Goal: Task Accomplishment & Management: Use online tool/utility

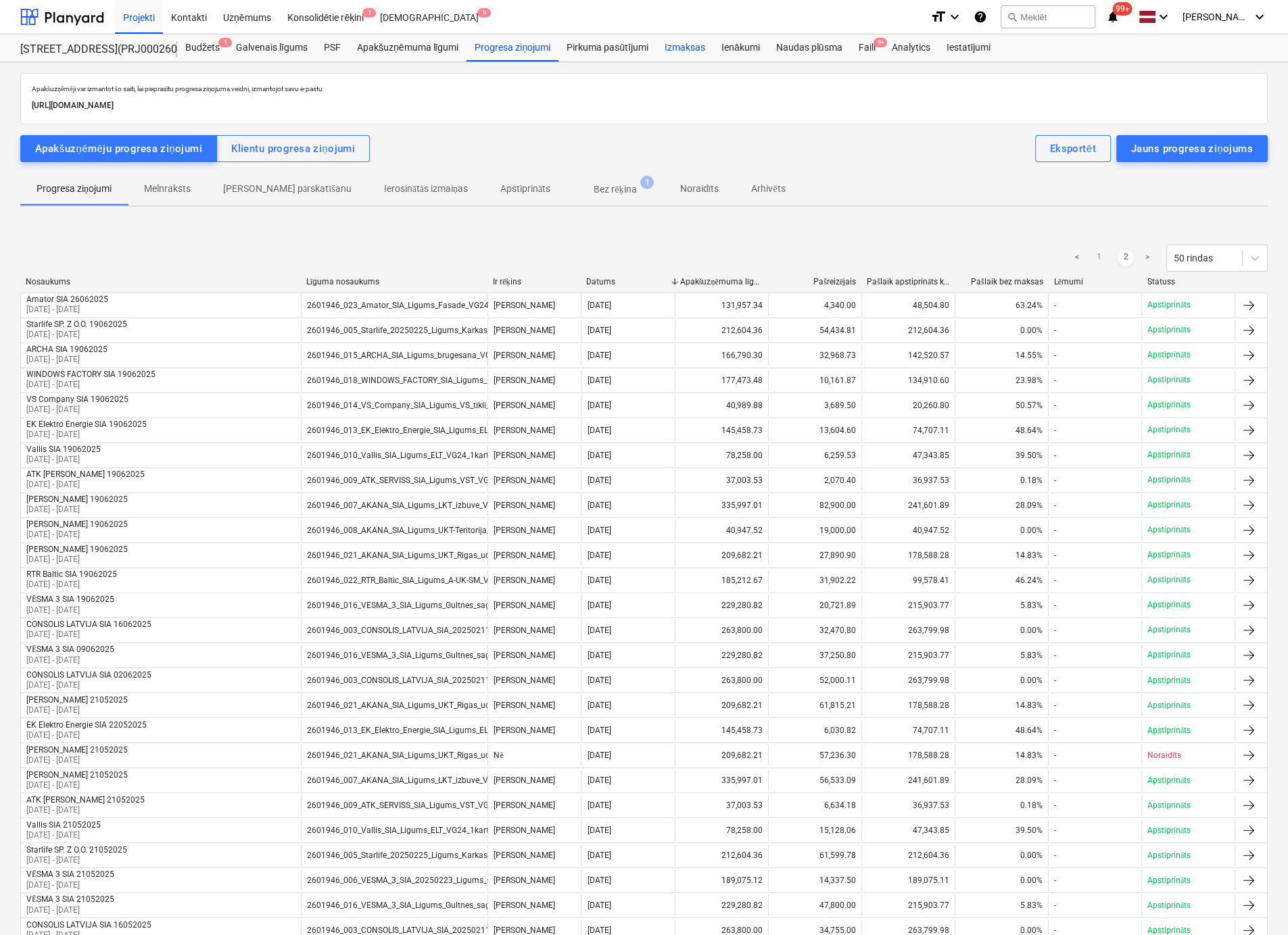
click at [686, 47] on div "Izmaksas" at bounding box center [685, 48] width 56 height 27
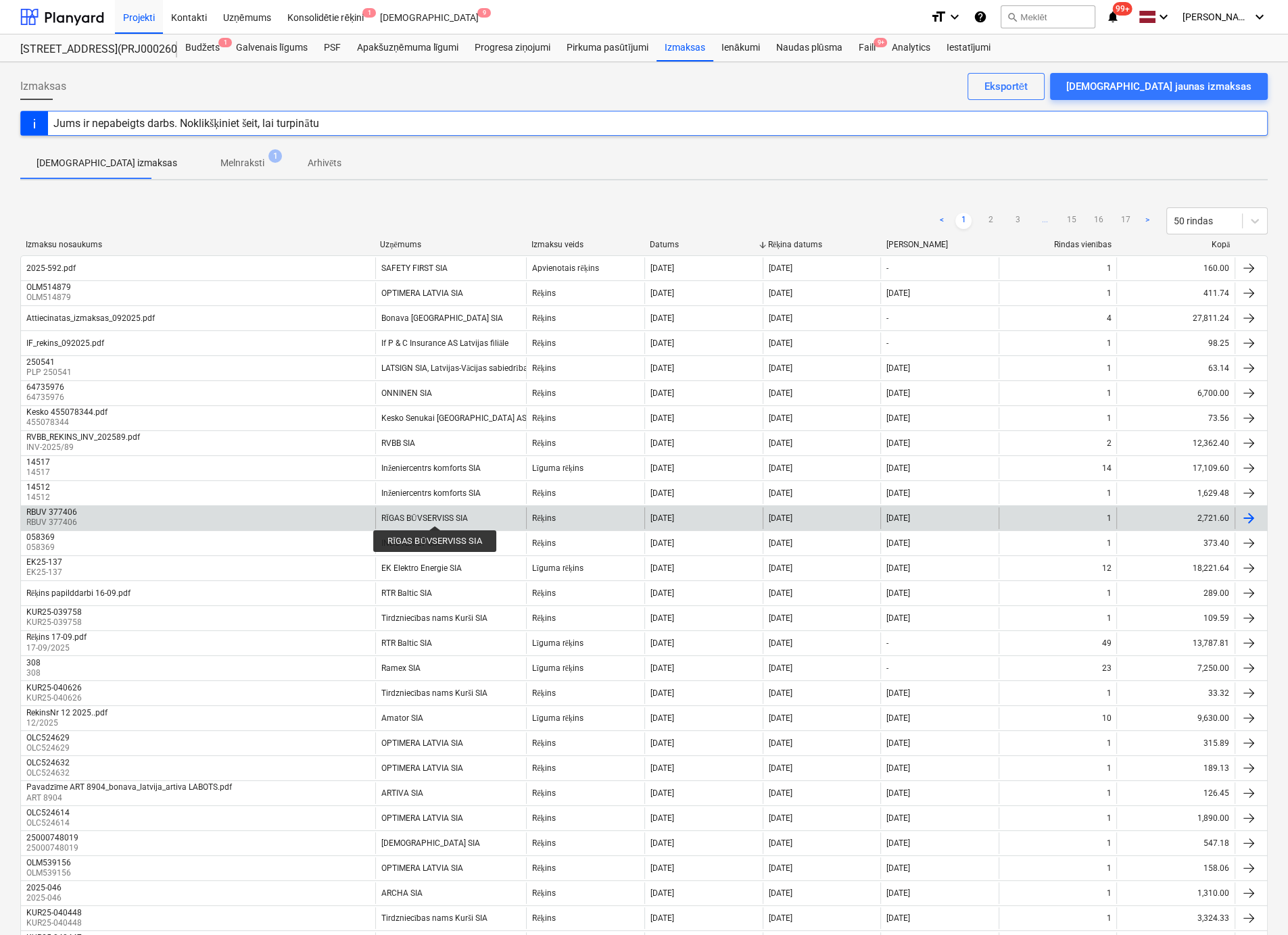
click at [434, 514] on div "RĪGAS BŪVSERVISS SIA" at bounding box center [424, 518] width 87 height 10
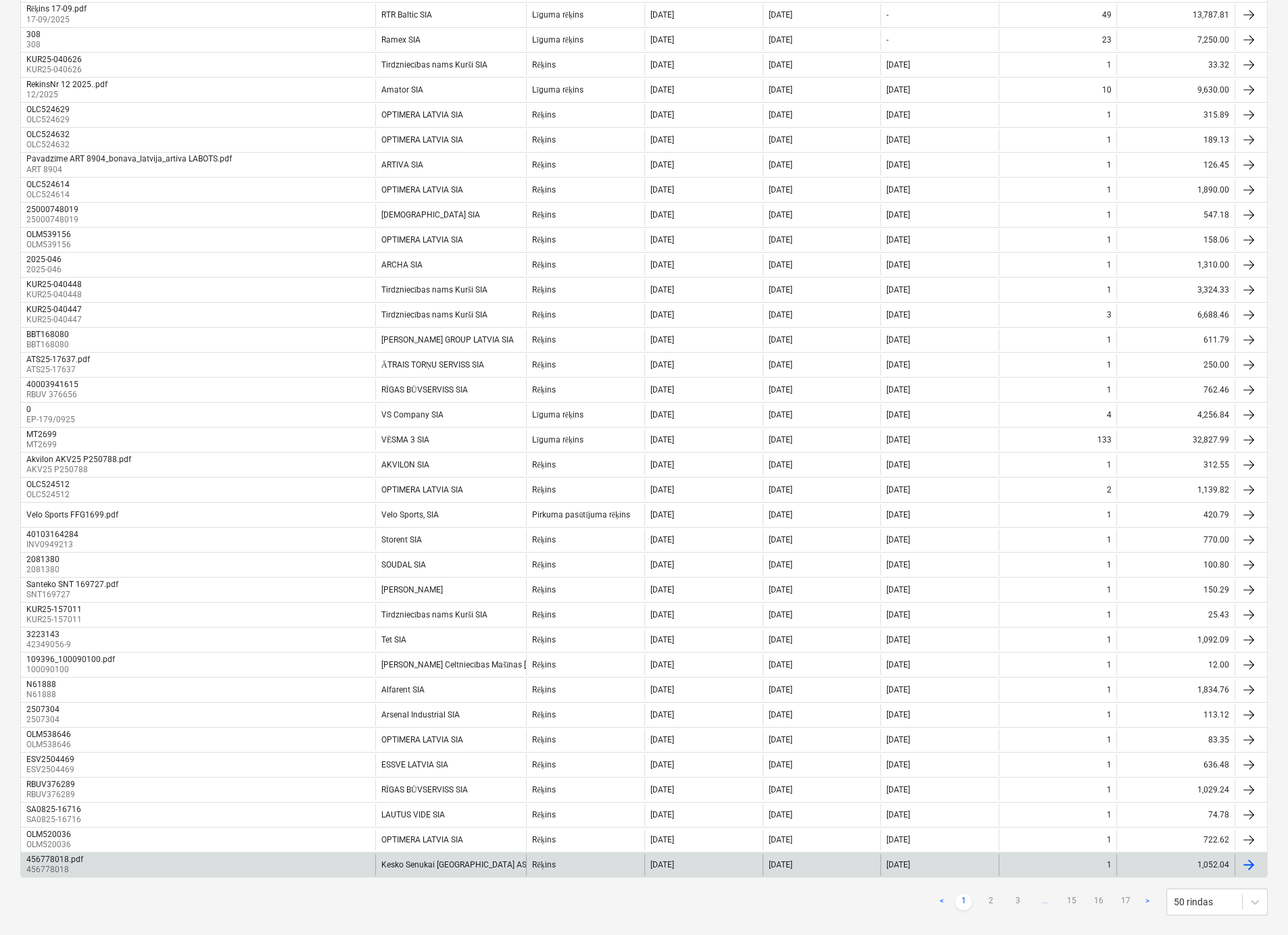
scroll to position [638, 0]
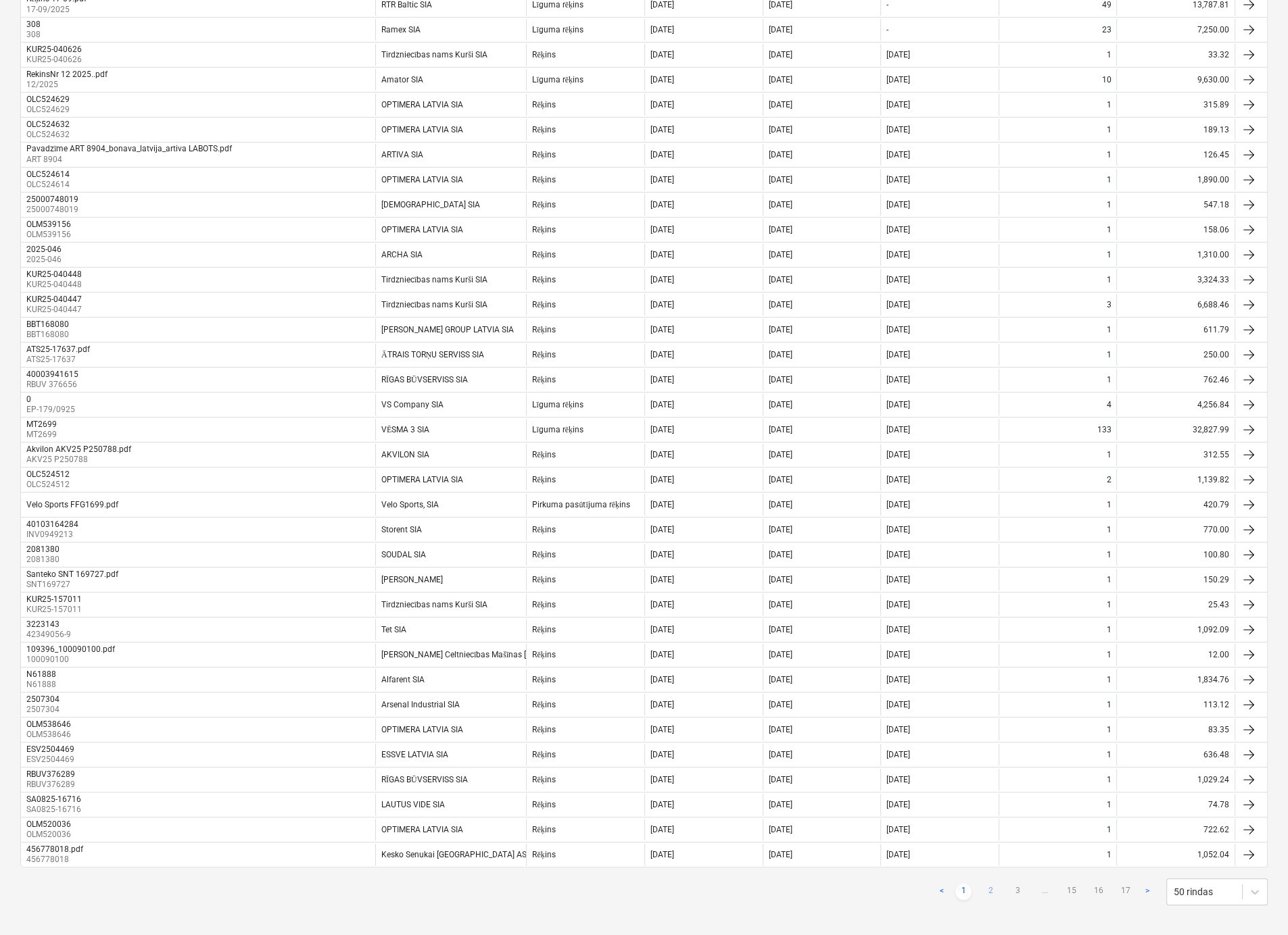
click at [989, 884] on link "2" at bounding box center [990, 892] width 17 height 17
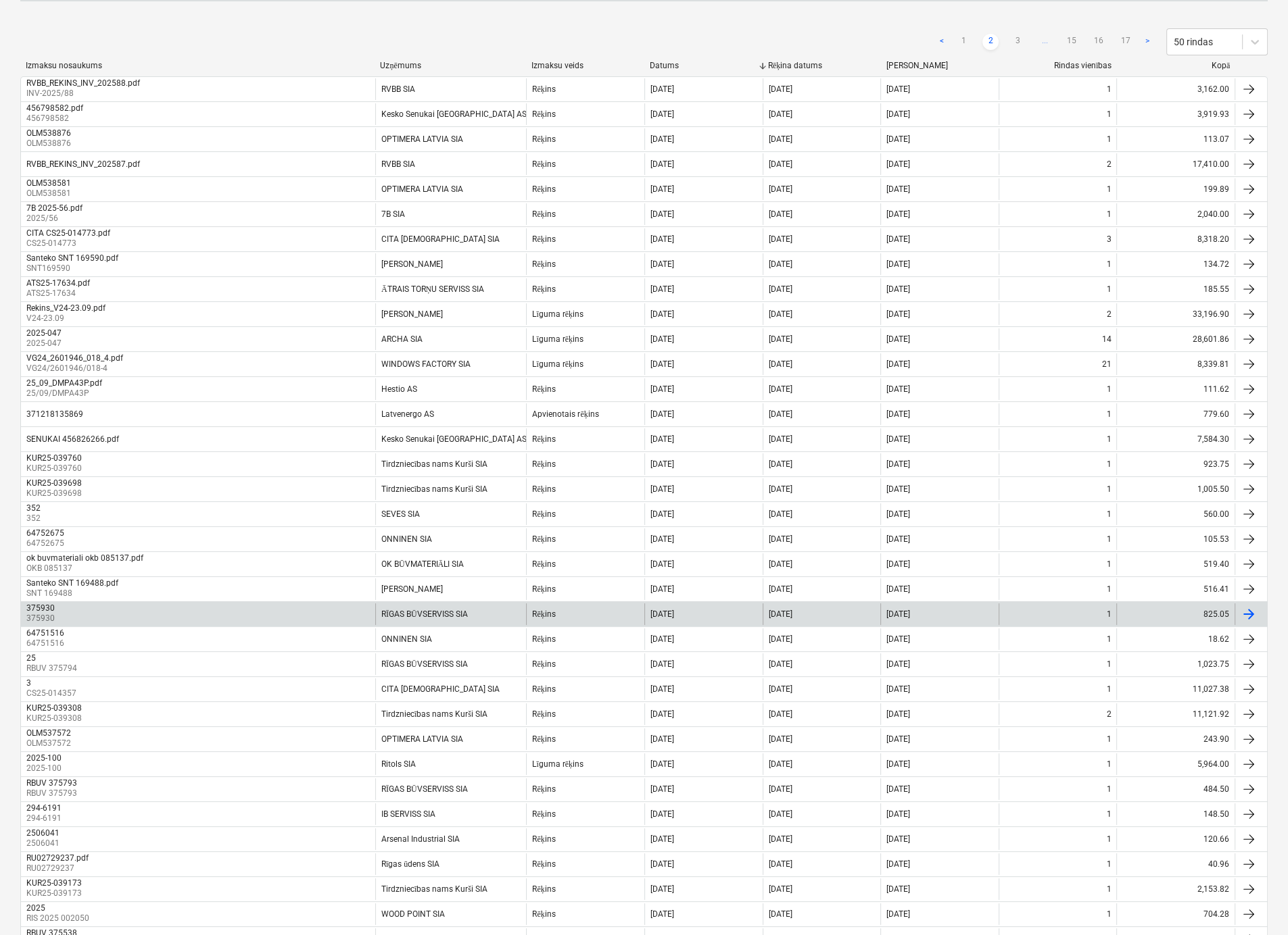
scroll to position [165, 0]
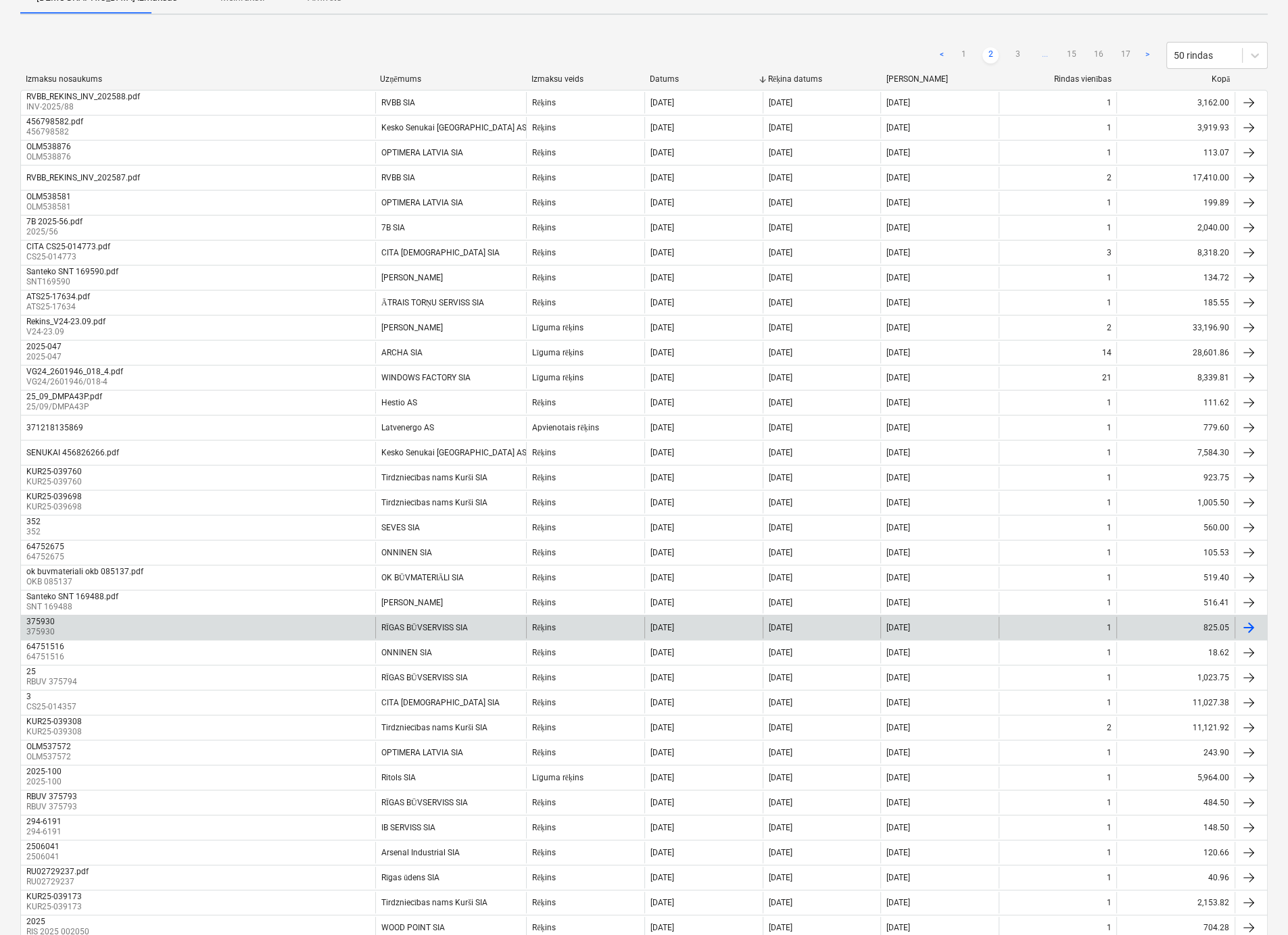
click at [30, 627] on p "375930" at bounding box center [41, 632] width 31 height 12
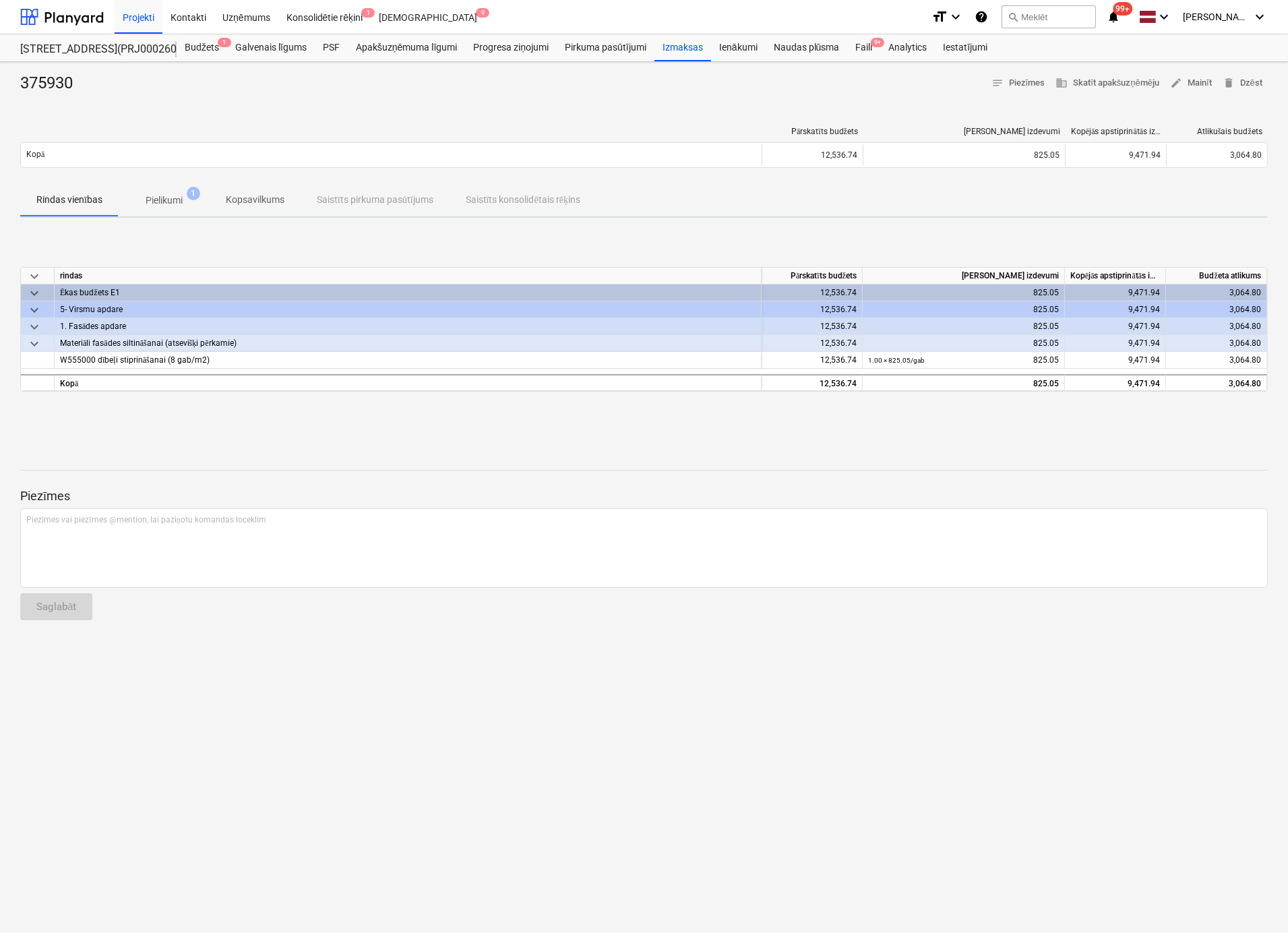
click at [159, 199] on p "Pielikumi" at bounding box center [164, 201] width 37 height 14
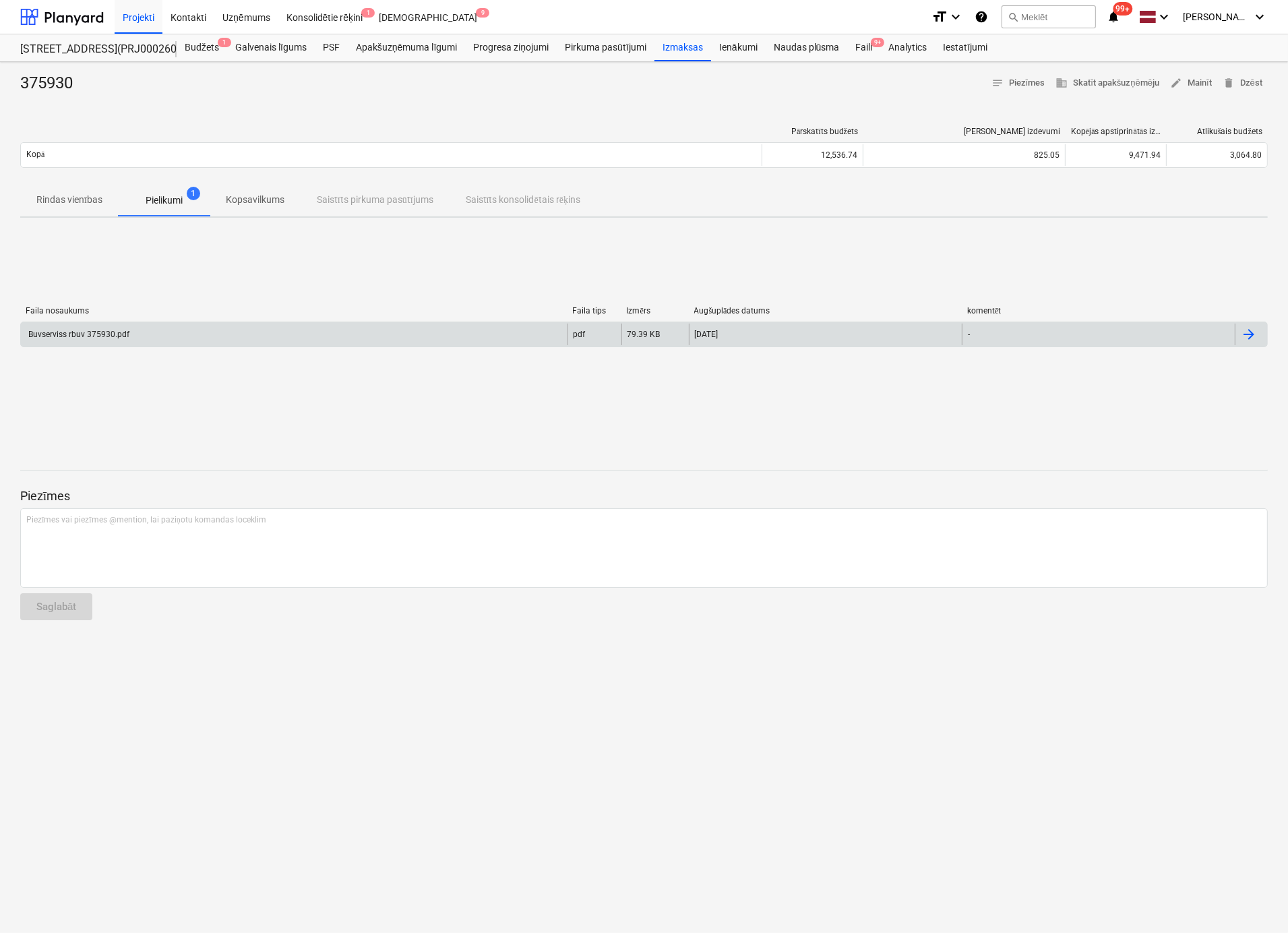
click at [97, 334] on div "Buvserviss rbuv 375930.pdf" at bounding box center [78, 335] width 103 height 10
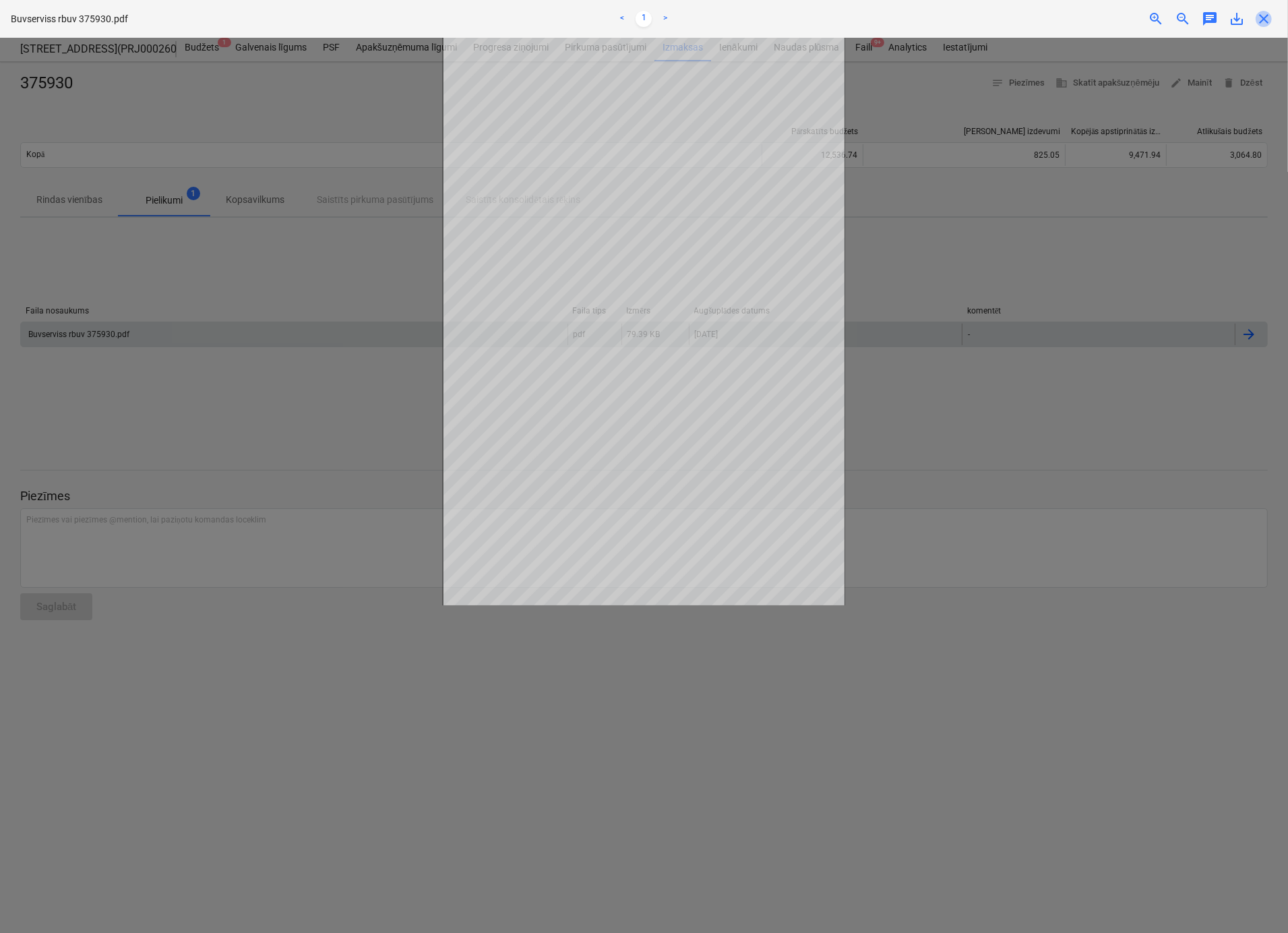
click at [1269, 19] on span "close" at bounding box center [1264, 19] width 16 height 16
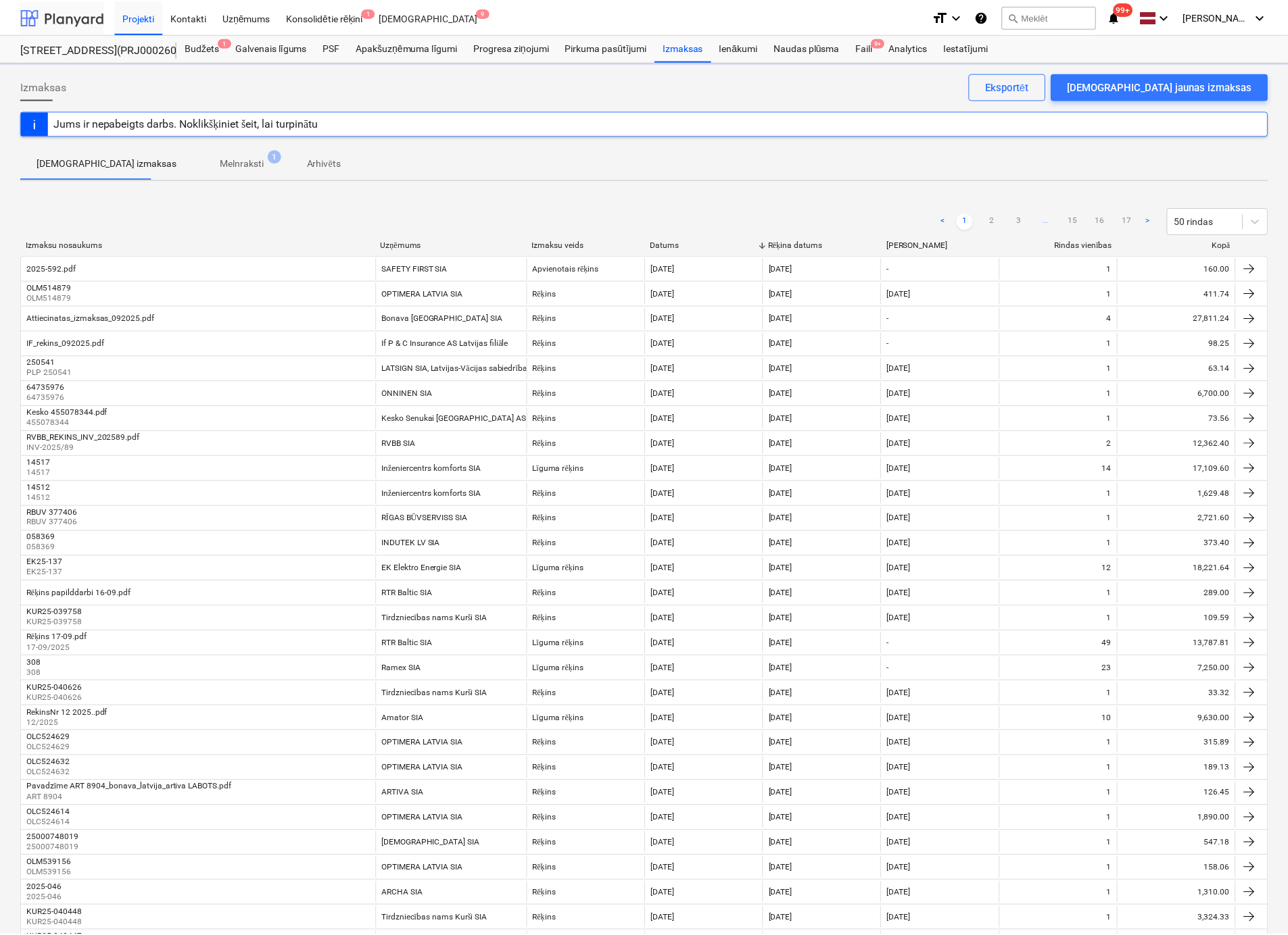
scroll to position [165, 0]
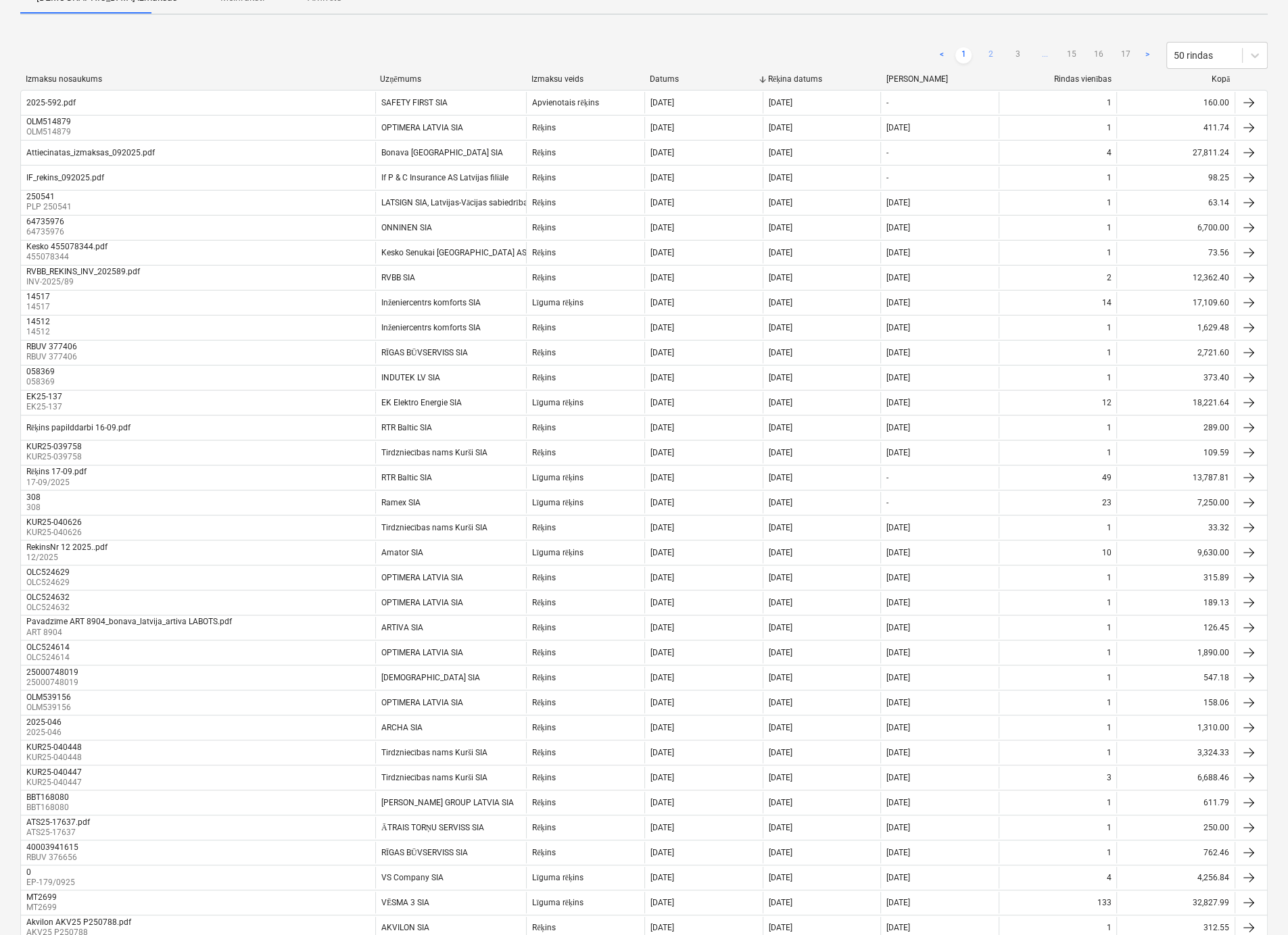
click at [992, 50] on link "2" at bounding box center [990, 56] width 17 height 17
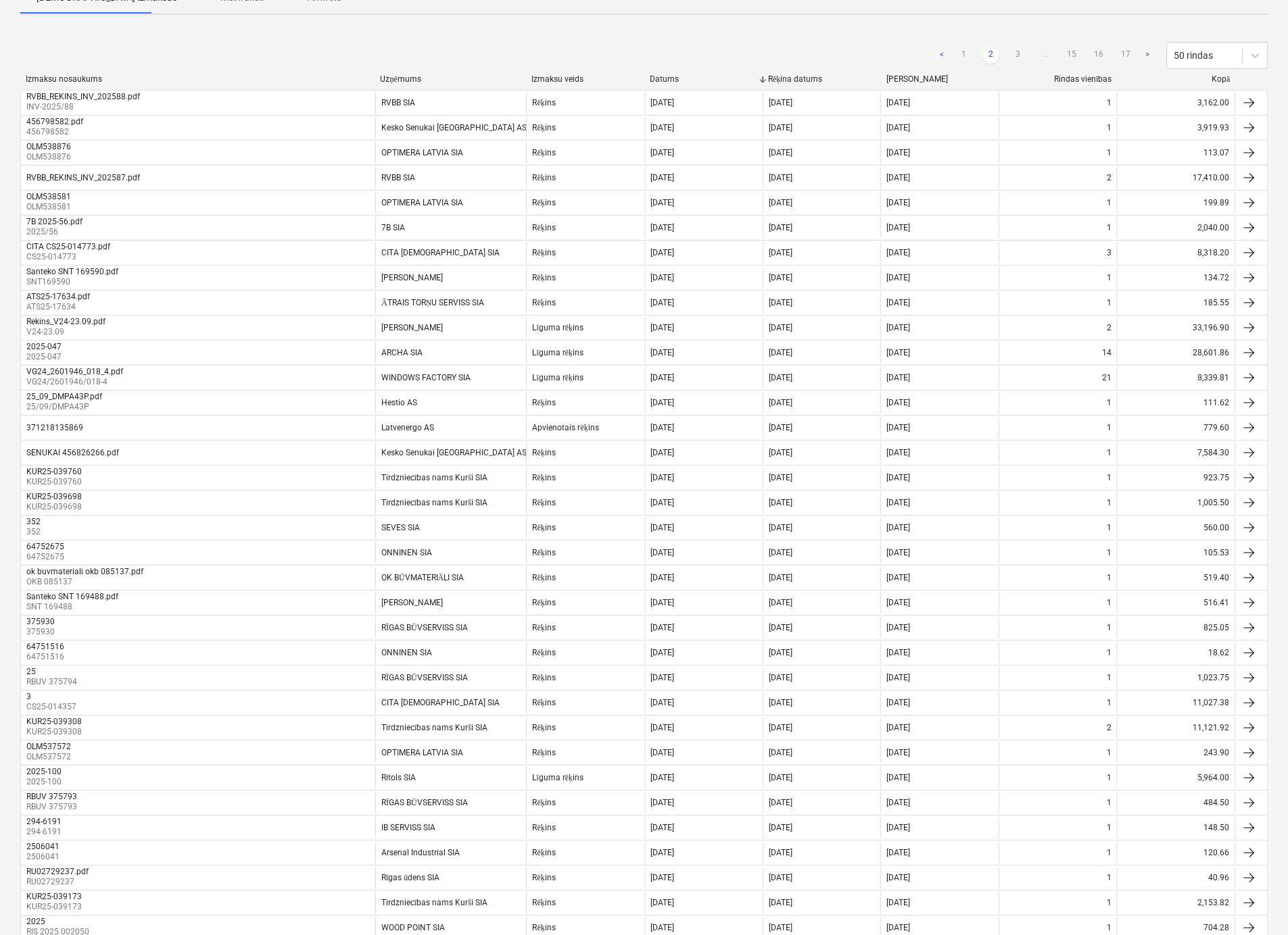
scroll to position [0, 0]
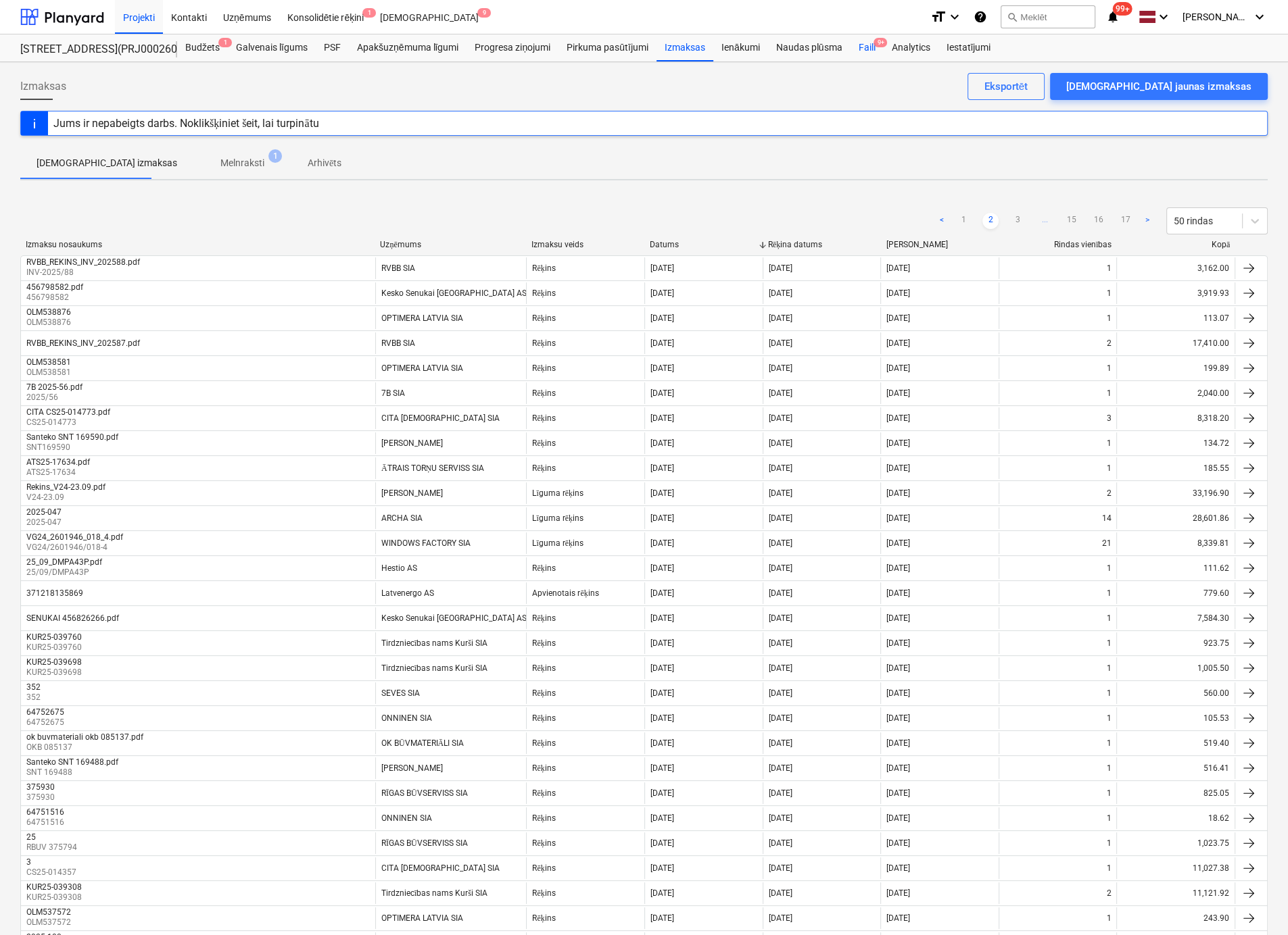
click at [863, 47] on div "Faili 9+" at bounding box center [866, 48] width 33 height 27
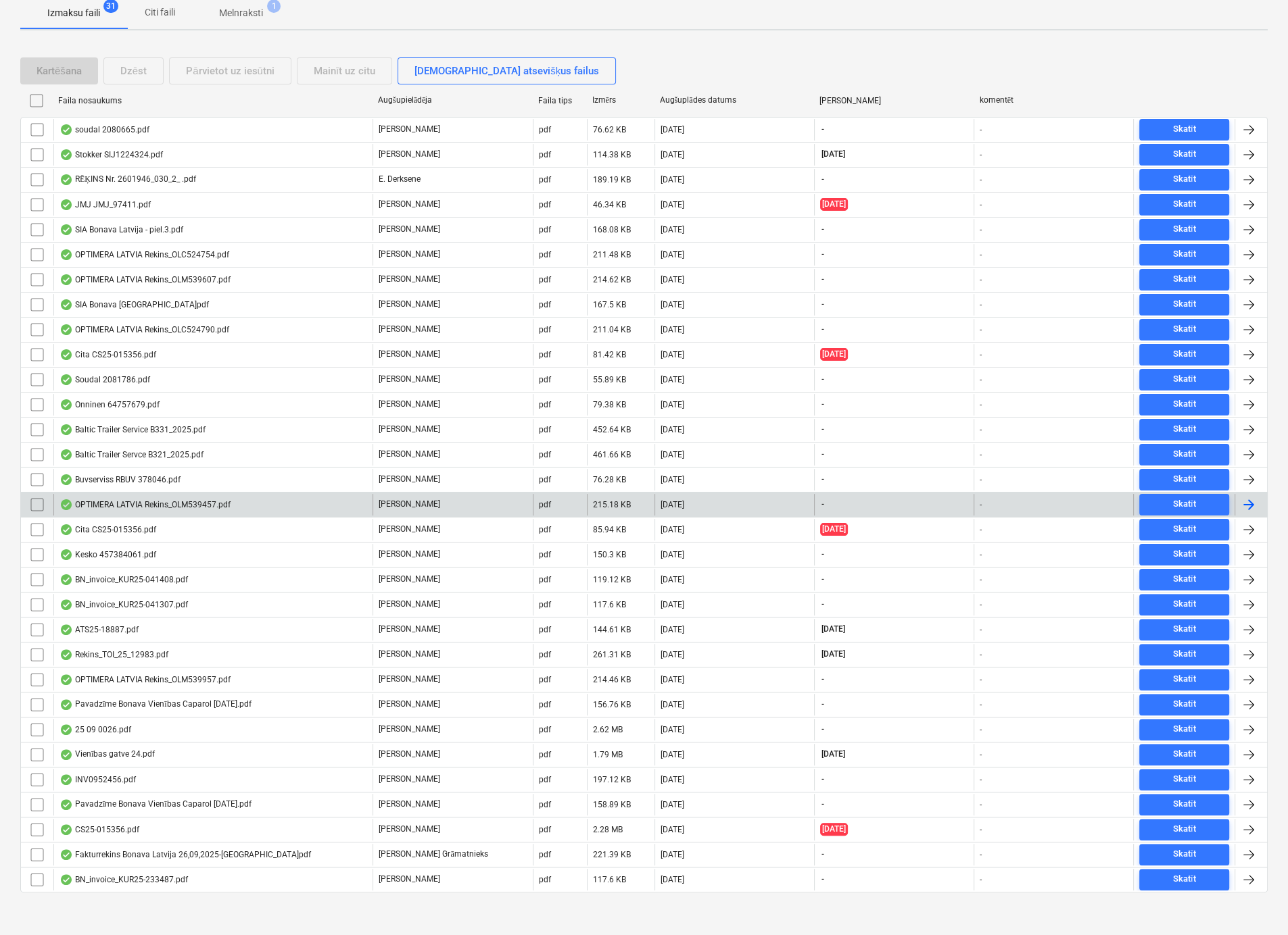
scroll to position [213, 0]
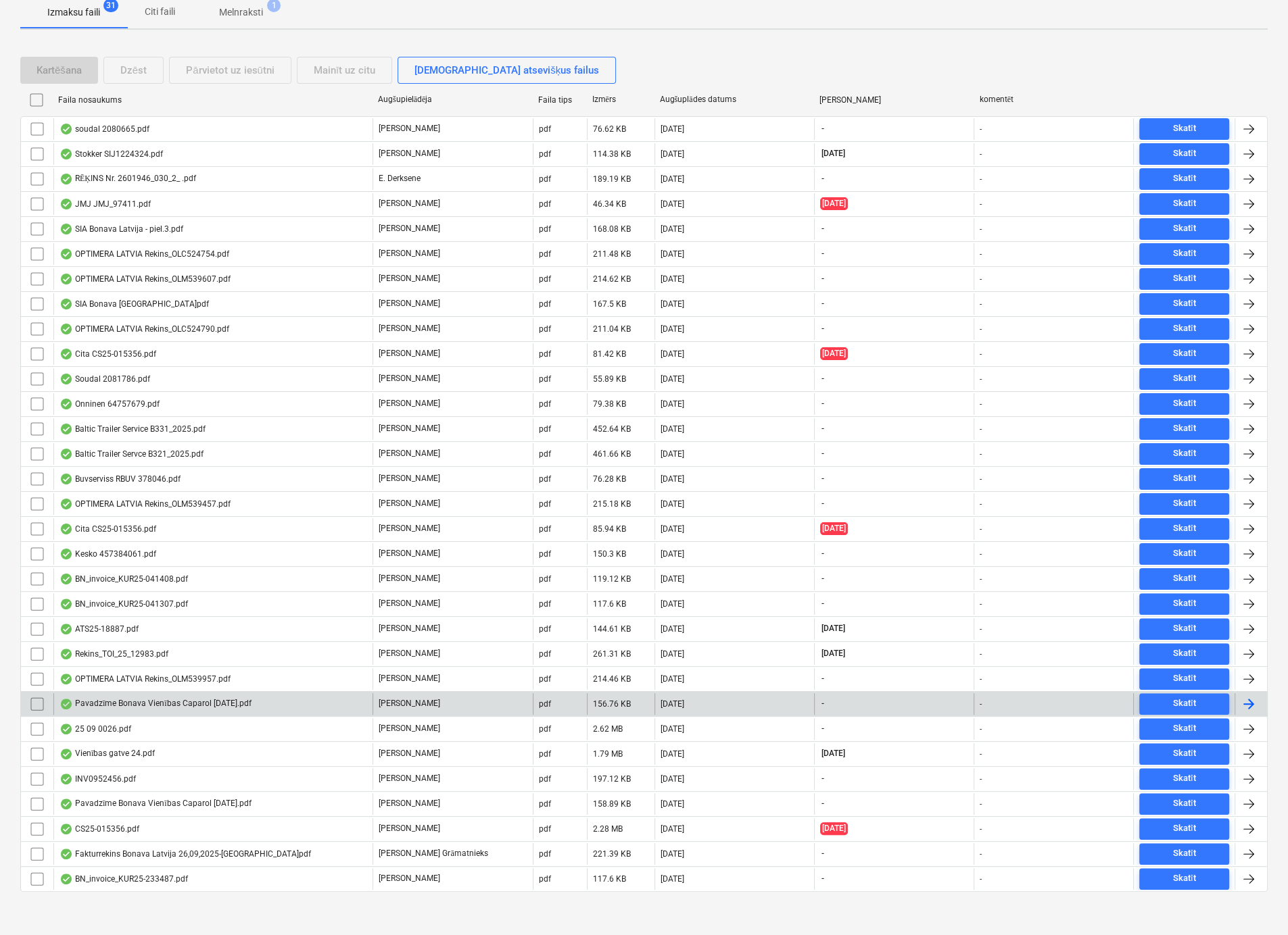
click at [111, 703] on div "Pavadzīme Bonava Vienības Caparol [DATE].pdf" at bounding box center [155, 704] width 192 height 11
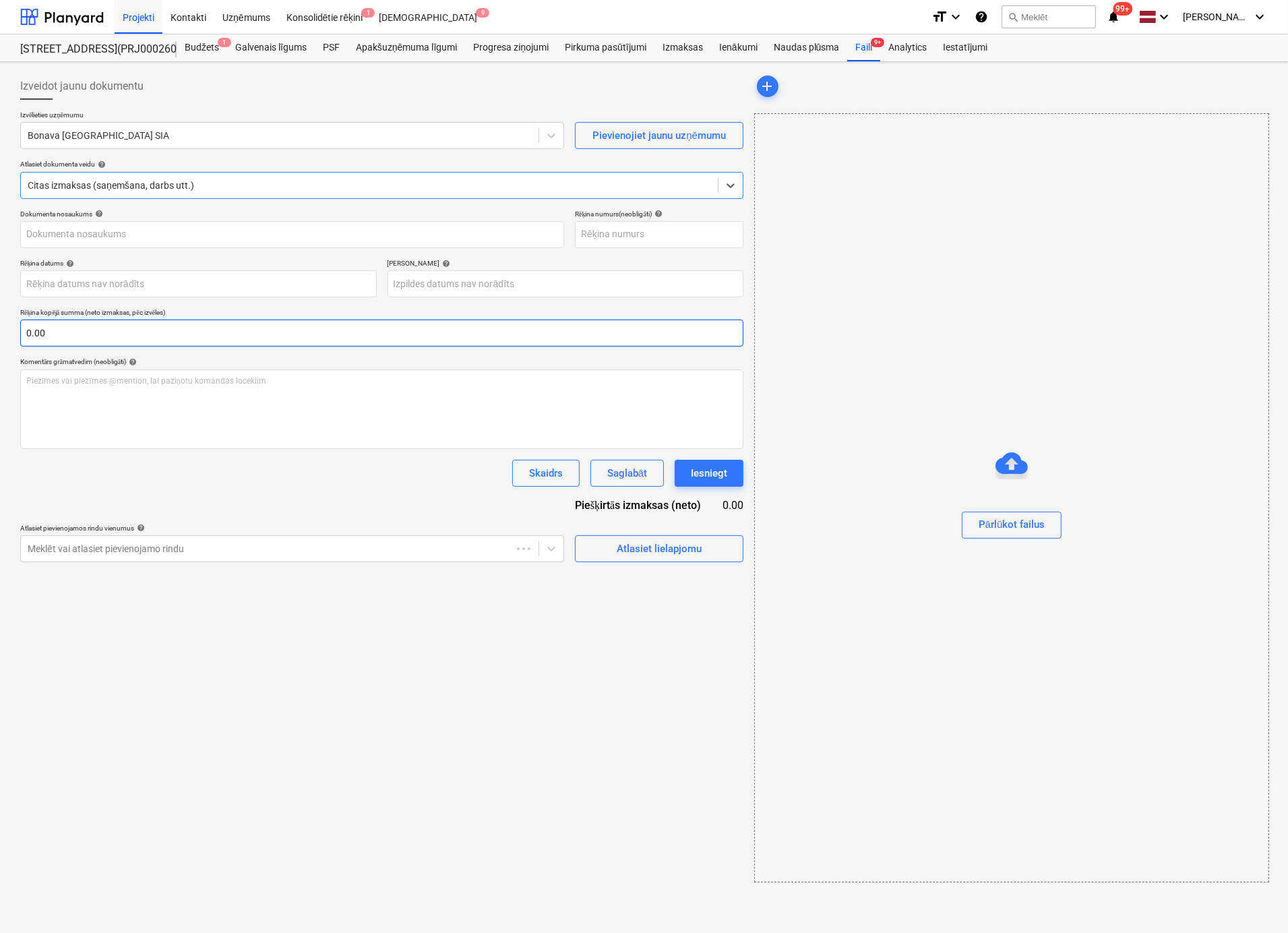
type input "40003941615"
click at [862, 43] on div "Faili 9+" at bounding box center [864, 47] width 33 height 27
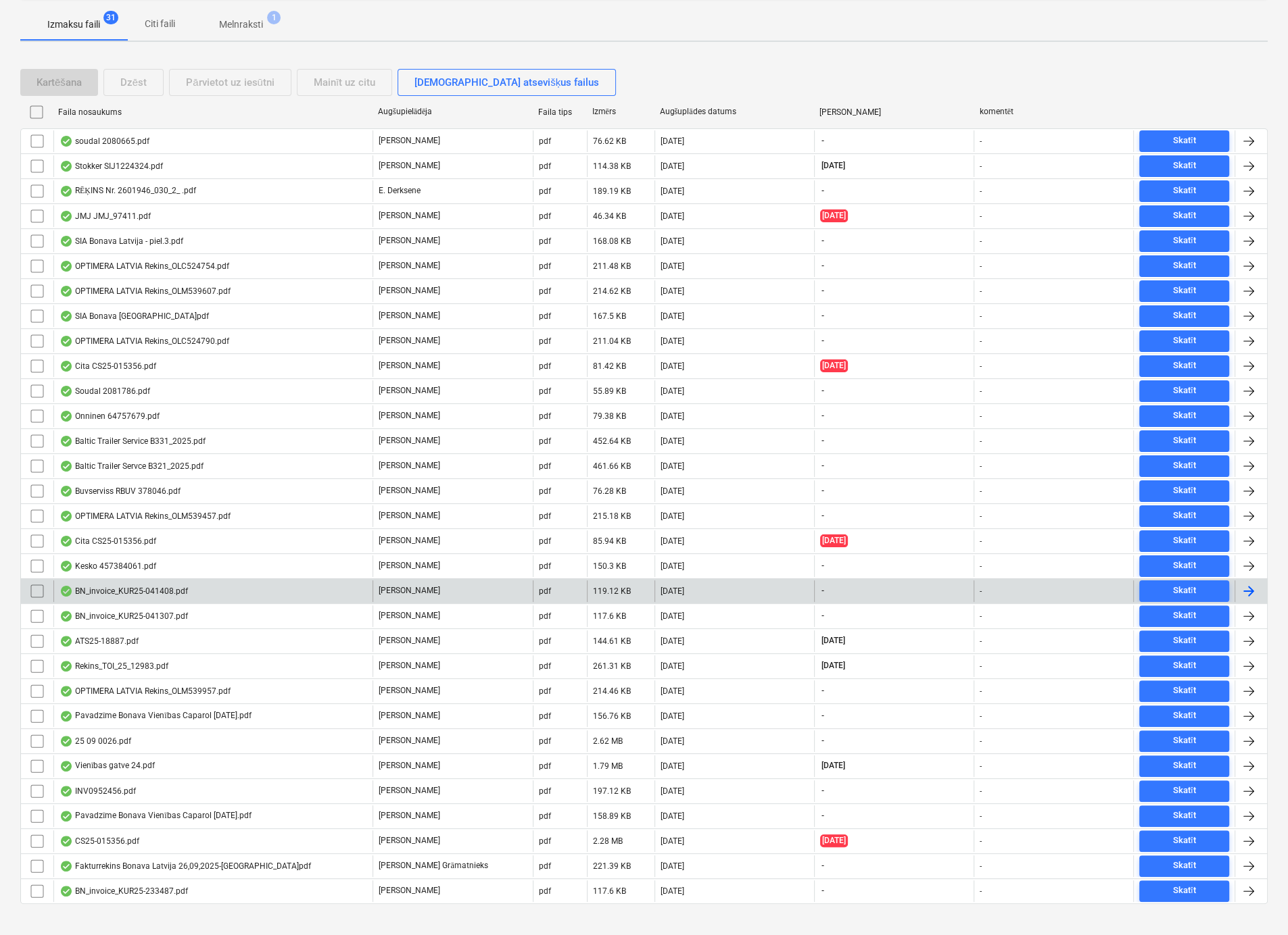
scroll to position [202, 0]
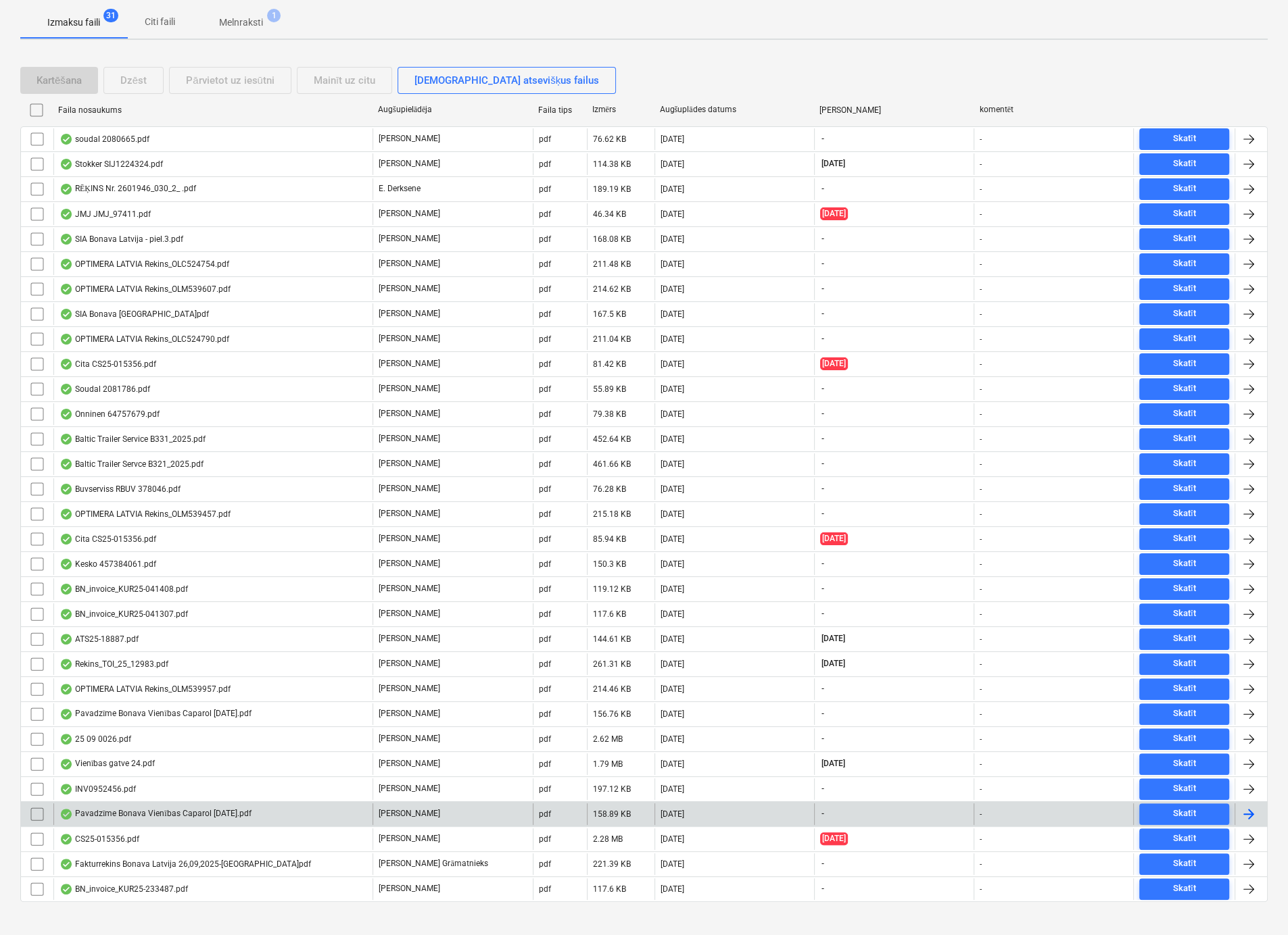
click at [211, 809] on div "Pavadzīme Bonava Vienības Caparol [DATE].pdf" at bounding box center [155, 815] width 192 height 11
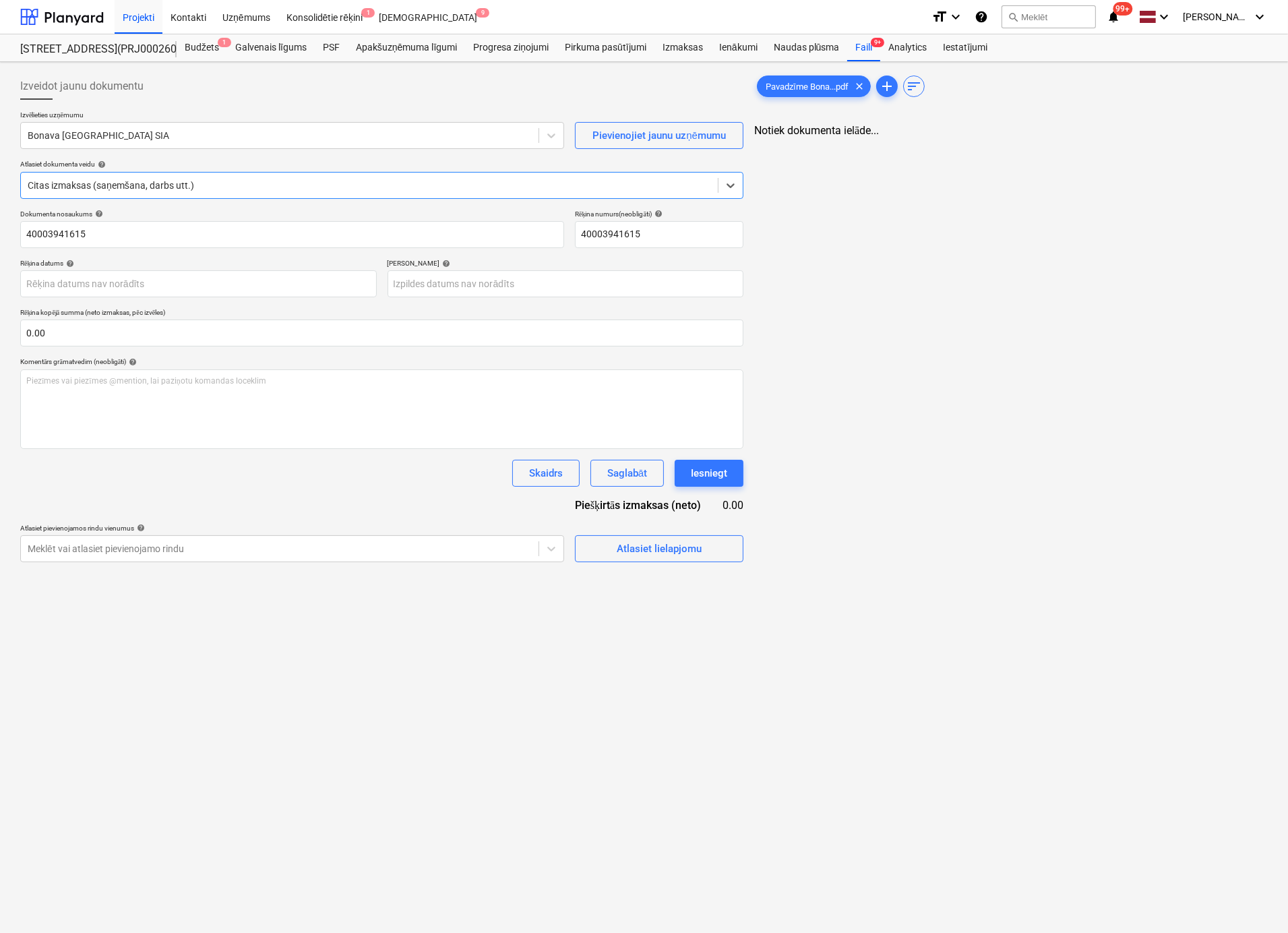
type input "40003941615"
click at [861, 47] on div "Faili 9+" at bounding box center [864, 47] width 33 height 27
